Goal: Task Accomplishment & Management: Complete application form

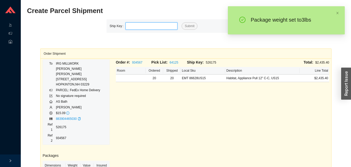
click at [143, 24] on input "tel" at bounding box center [152, 25] width 52 height 7
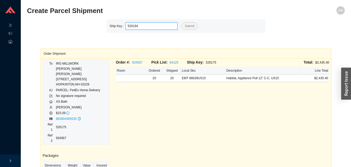
type input "526194"
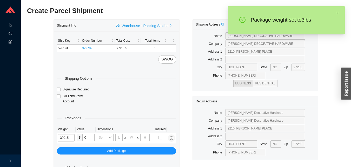
type input "3"
type input "8"
type input "3"
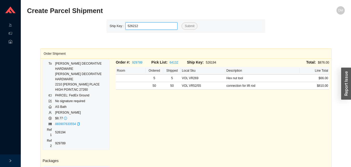
type input "526212"
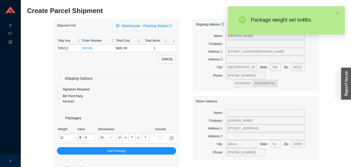
type input "4"
type input "18"
type input "12"
type input "6"
type input "4"
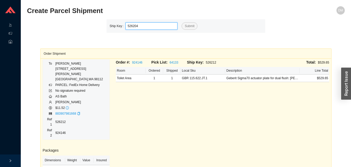
type input "526204"
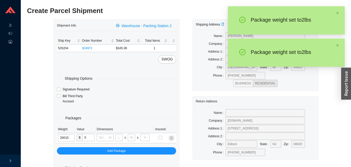
type input "2"
type input "8"
type input "2"
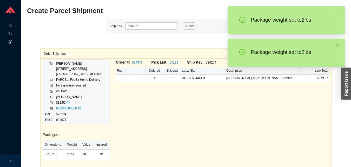
type input "526197"
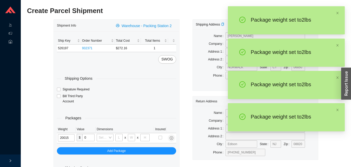
type input "2"
type input "8"
type input "2"
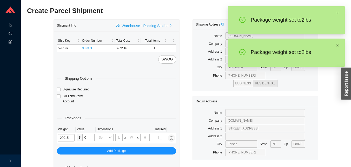
type input "2"
type input "8"
type input "2"
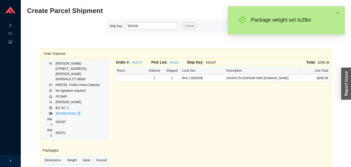
type input "526196"
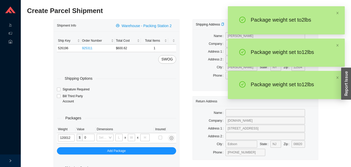
type input "12"
type input "18"
type input "12"
type input "6"
type input "12"
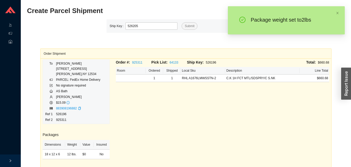
type input "526205"
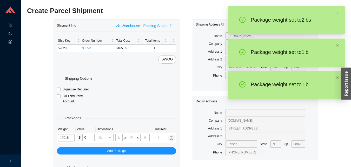
type input "1"
type input "8"
type input "1"
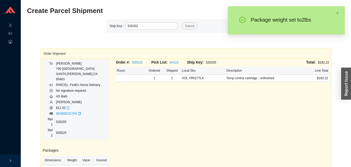
type input "526202"
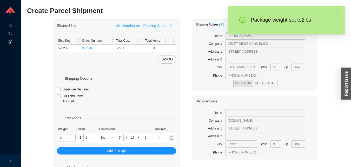
type input "4"
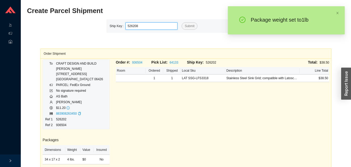
type input "526208"
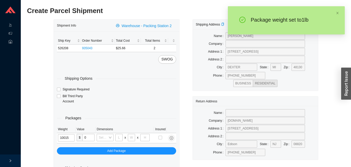
type input "1"
type input "8"
type input "1"
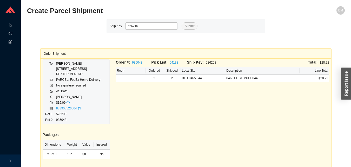
type input "526216"
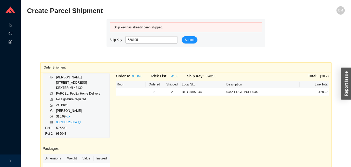
type input "526195"
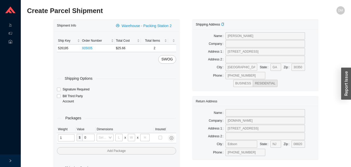
type input "15"
type input "8"
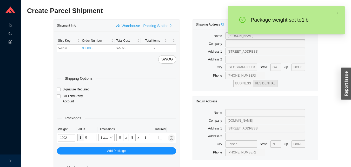
type input "1"
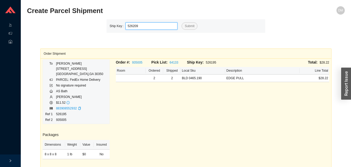
type input "526209"
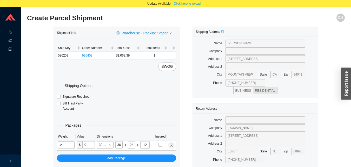
type input "26"
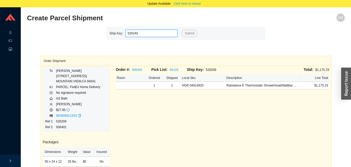
type input "526240"
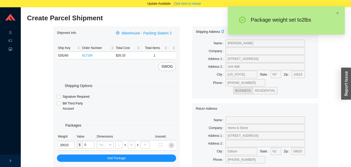
type input "2"
type input "8"
type input "2"
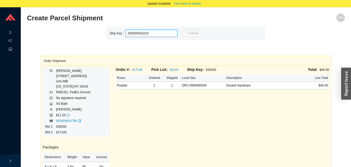
type input "526219"
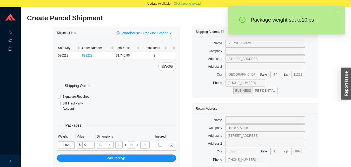
type input "10"
type input "28"
type input "16"
type input "7"
type input "10"
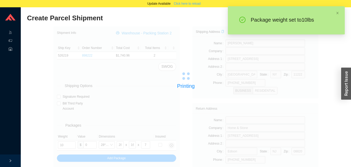
click at [192, 5] on span "Click here to reload" at bounding box center [187, 3] width 27 height 5
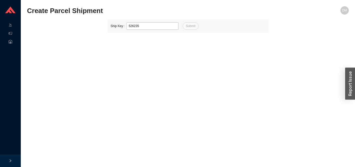
type input "526235"
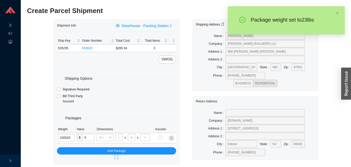
type input "23"
type input "28"
type input "16"
type input "7"
type input "23"
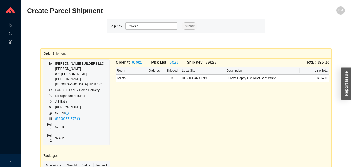
type input "526247"
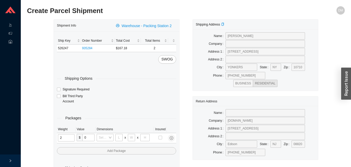
type input "25"
type input "28"
type input "16"
type input "7"
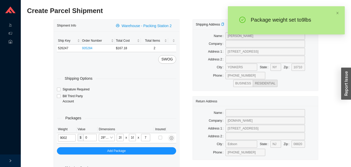
type input "9"
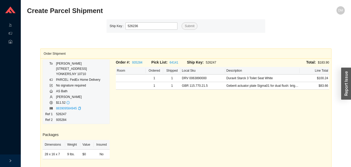
type input "526236"
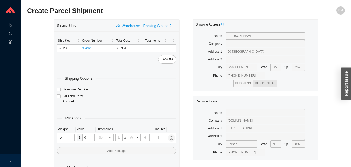
type input "25"
type input "28"
type input "16"
type input "7"
click at [62, 137] on input "tel" at bounding box center [67, 137] width 18 height 7
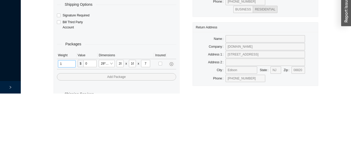
scroll to position [17, 0]
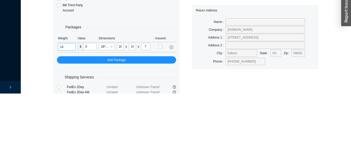
type input "14"
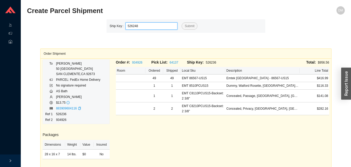
type input "526248"
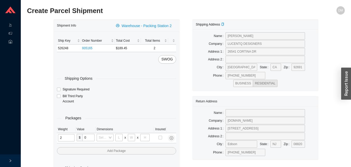
type input "25"
type input "28"
type input "16"
type input "7"
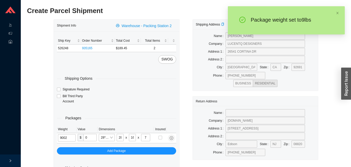
type input "9"
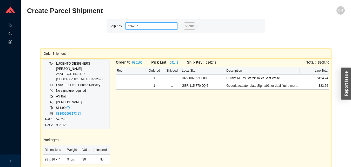
type input "526237"
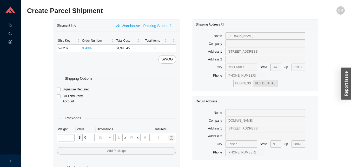
click at [68, 137] on input "tel" at bounding box center [66, 137] width 17 height 7
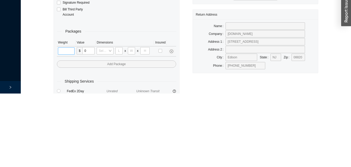
scroll to position [17, 0]
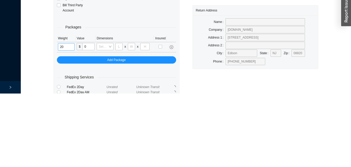
type input "20"
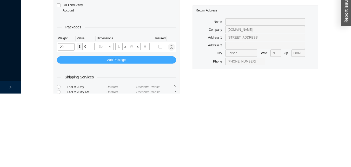
click at [151, 135] on button "Add Package" at bounding box center [116, 132] width 119 height 7
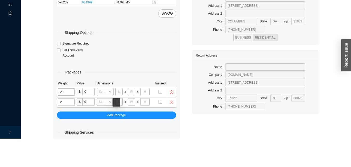
scroll to position [28, 0]
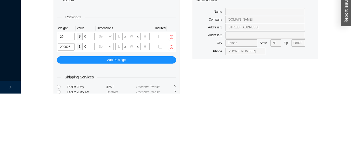
type input "20"
type input "28"
type input "16"
type input "7"
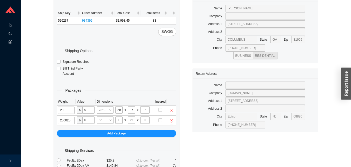
type input "20"
type input "28"
type input "16"
type input "7"
type input "20"
